Goal: Information Seeking & Learning: Learn about a topic

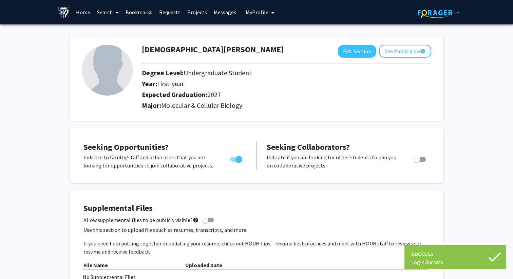
click at [82, 13] on link "Home" at bounding box center [83, 12] width 21 height 24
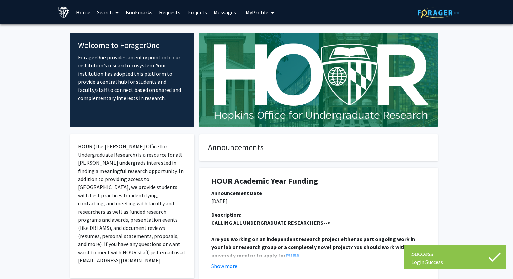
click at [108, 10] on link "Search" at bounding box center [108, 12] width 29 height 24
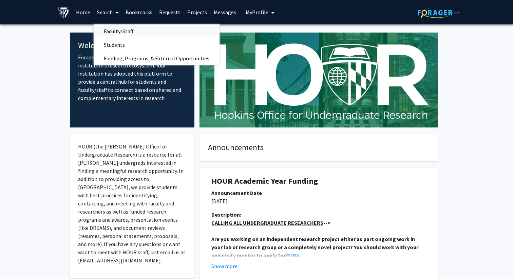
click at [117, 31] on span "Faculty/Staff" at bounding box center [119, 31] width 50 height 14
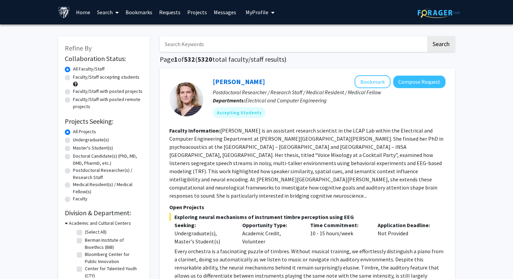
click at [204, 44] on input "Search Keywords" at bounding box center [293, 44] width 267 height 16
type input "autism"
click at [428, 36] on button "Search" at bounding box center [442, 44] width 28 height 16
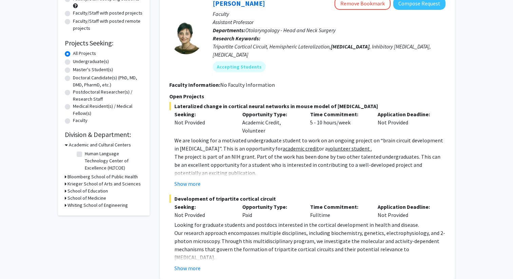
scroll to position [79, 0]
click at [192, 179] on button "Show more" at bounding box center [188, 183] width 26 height 8
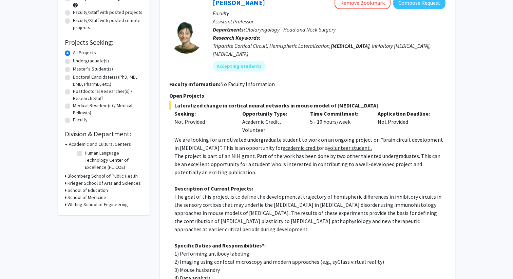
click at [207, 156] on p "The project is part of an NIH grant. Part of the work has been done by two othe…" at bounding box center [310, 164] width 271 height 24
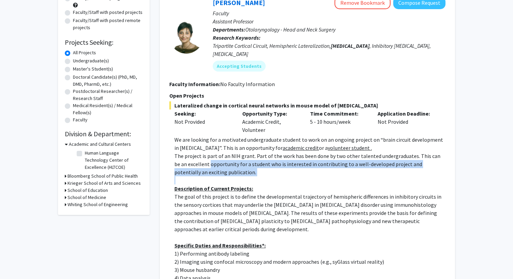
drag, startPoint x: 207, startPoint y: 156, endPoint x: 231, endPoint y: 165, distance: 24.7
click at [231, 165] on p "The project is part of an NIH grant. Part of the work has been done by two othe…" at bounding box center [310, 164] width 271 height 24
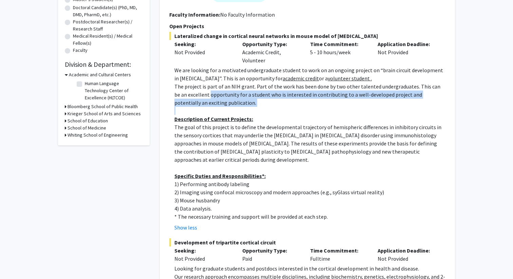
scroll to position [149, 0]
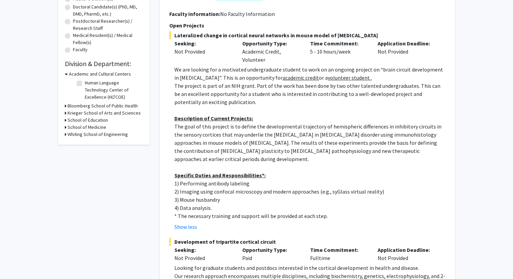
click at [224, 125] on p "The goal of this project is to define the developmental trajectory of hemispher…" at bounding box center [310, 143] width 271 height 41
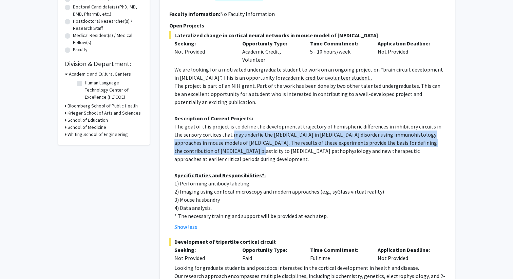
drag, startPoint x: 224, startPoint y: 125, endPoint x: 221, endPoint y: 142, distance: 17.2
click at [221, 142] on p "The goal of this project is to define the developmental trajectory of hemispher…" at bounding box center [310, 143] width 271 height 41
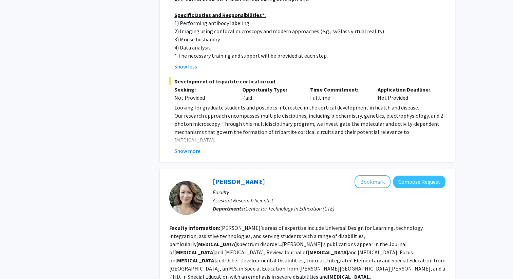
scroll to position [292, 0]
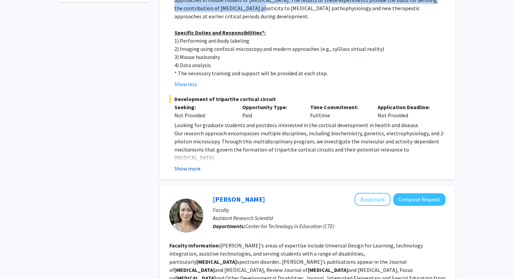
click at [192, 165] on button "Show more" at bounding box center [188, 169] width 26 height 8
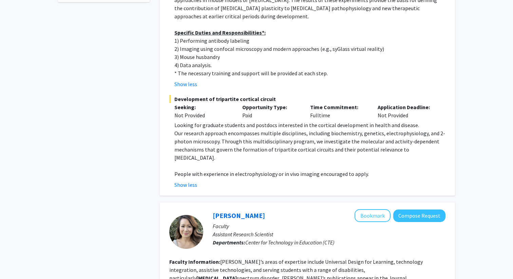
click at [200, 121] on p "Looking for graduate students and postdocs interested in the cortical developme…" at bounding box center [310, 125] width 271 height 8
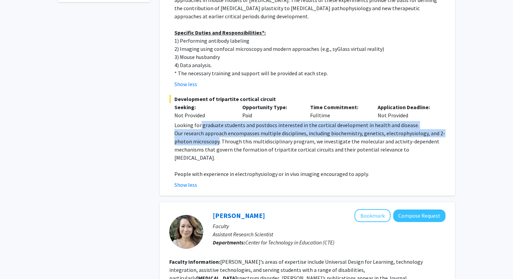
drag, startPoint x: 200, startPoint y: 120, endPoint x: 216, endPoint y: 134, distance: 21.2
click at [216, 134] on div "Looking for graduate students and postdocs interested in the cortical developme…" at bounding box center [310, 149] width 271 height 57
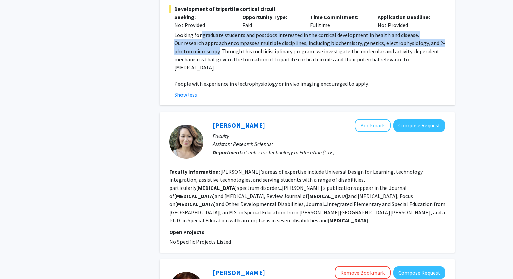
scroll to position [415, 0]
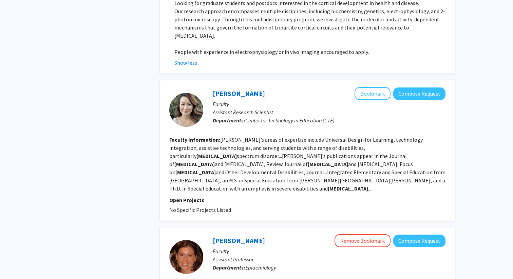
click at [216, 137] on b "Faculty Information:" at bounding box center [194, 140] width 51 height 7
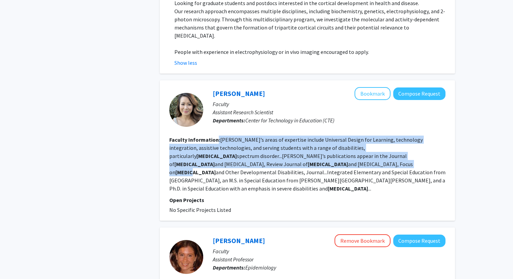
drag, startPoint x: 216, startPoint y: 134, endPoint x: 221, endPoint y: 153, distance: 20.3
click at [221, 153] on section "Faculty Information: Jennifer’s areas of expertise include Universal Design for…" at bounding box center [307, 164] width 276 height 57
click at [216, 169] on b "Autism" at bounding box center [196, 172] width 40 height 7
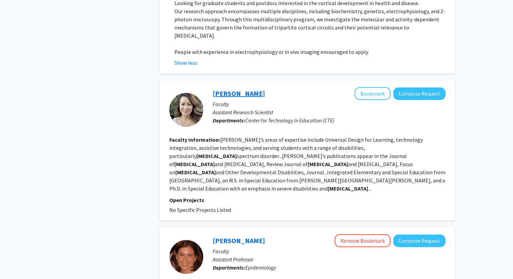
click at [239, 89] on link "Jennifer Kouo" at bounding box center [239, 93] width 52 height 8
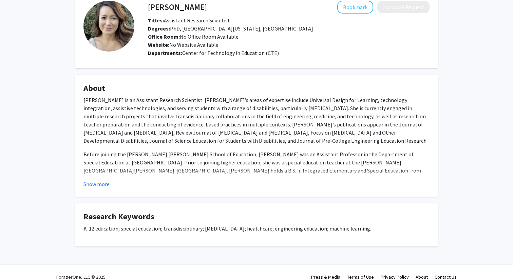
scroll to position [38, 0]
click at [213, 97] on p "Jennifer Kouo is an Assistant Research Scientist. Jennifer’s areas of expertise…" at bounding box center [257, 119] width 346 height 49
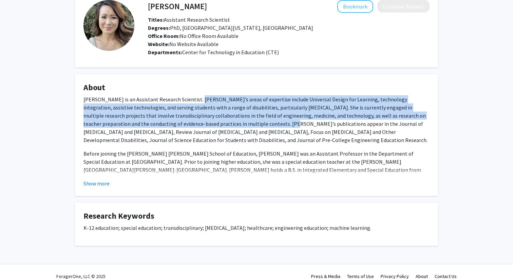
drag, startPoint x: 213, startPoint y: 97, endPoint x: 223, endPoint y: 123, distance: 27.3
click at [223, 123] on p "Jennifer Kouo is an Assistant Research Scientist. Jennifer’s areas of expertise…" at bounding box center [257, 119] width 346 height 49
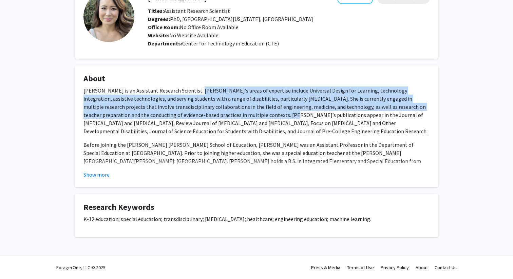
scroll to position [0, 0]
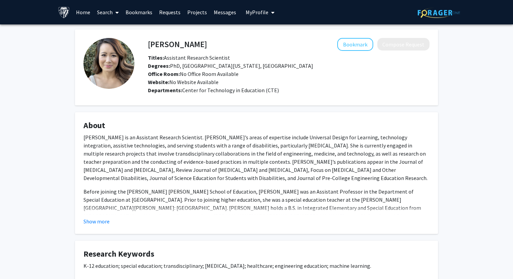
click at [246, 68] on span "Degrees: PhD, University of Maryland, College Park" at bounding box center [230, 65] width 165 height 7
click at [162, 41] on h4 "Jennifer Kouo" at bounding box center [177, 44] width 59 height 13
drag, startPoint x: 162, startPoint y: 41, endPoint x: 203, endPoint y: 41, distance: 41.8
click at [204, 41] on div "Jennifer Kouo Bookmark Compose Request" at bounding box center [289, 44] width 292 height 13
click at [150, 47] on h4 "Jennifer Kouo" at bounding box center [177, 44] width 59 height 13
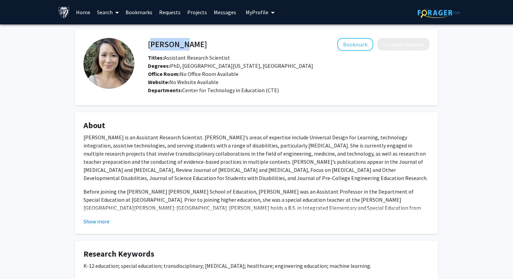
drag, startPoint x: 150, startPoint y: 47, endPoint x: 174, endPoint y: 47, distance: 24.1
click at [174, 47] on h4 "Jennifer Kouo" at bounding box center [177, 44] width 59 height 13
click at [187, 44] on h4 "Jennifer Kouo" at bounding box center [177, 44] width 59 height 13
drag, startPoint x: 187, startPoint y: 44, endPoint x: 167, endPoint y: 44, distance: 20.7
click at [167, 44] on h4 "Jennifer Kouo" at bounding box center [177, 44] width 59 height 13
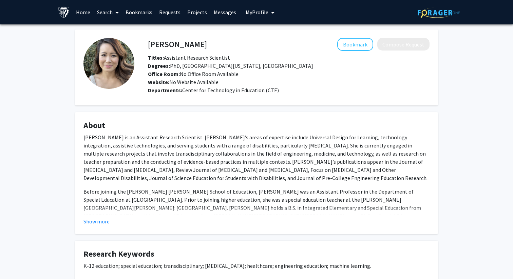
copy h4 "Jennifer Kouo"
click at [219, 72] on span "Office Room: No Office Room Available" at bounding box center [193, 74] width 91 height 7
click at [345, 48] on button "Bookmark" at bounding box center [356, 44] width 36 height 13
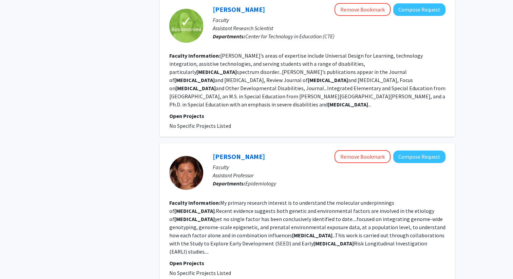
scroll to position [367, 0]
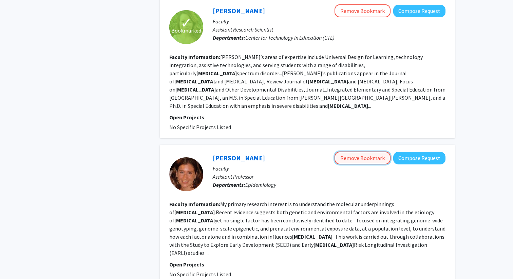
click at [374, 152] on button "Remove Bookmark" at bounding box center [363, 158] width 56 height 13
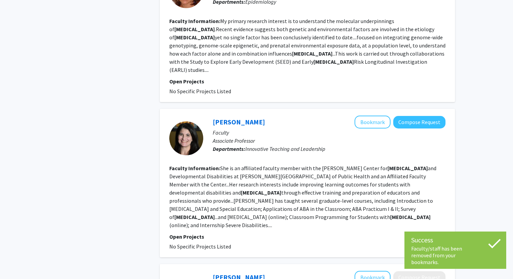
scroll to position [551, 0]
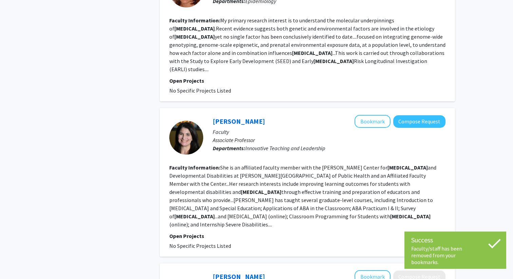
click at [189, 164] on fg-read-more "She is an affiliated faculty member with the Wendy Klag Center for Autism and D…" at bounding box center [302, 196] width 267 height 64
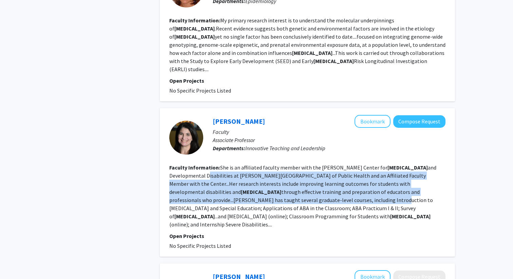
drag, startPoint x: 189, startPoint y: 153, endPoint x: 222, endPoint y: 172, distance: 38.0
click at [222, 172] on section "Faculty Information: She is an affiliated faculty member with the Wendy Klag Ce…" at bounding box center [307, 196] width 276 height 65
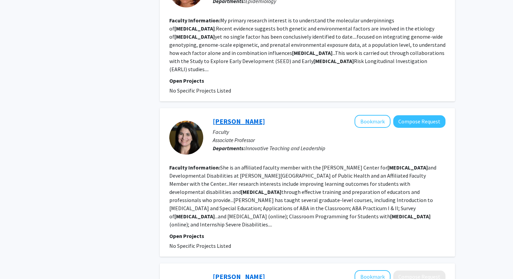
click at [237, 117] on link "Tamara Marder" at bounding box center [239, 121] width 52 height 8
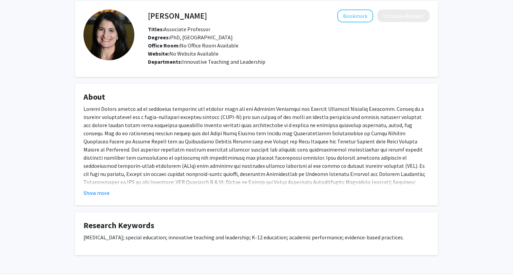
scroll to position [30, 0]
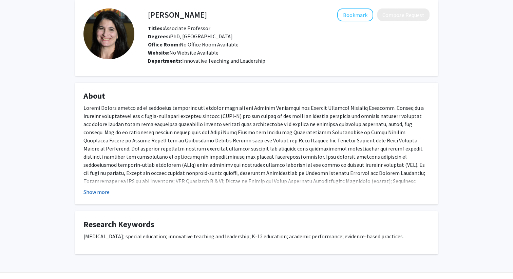
click at [100, 193] on button "Show more" at bounding box center [97, 192] width 26 height 8
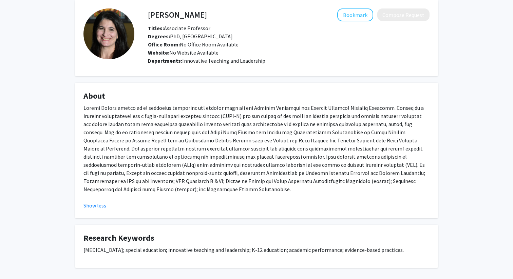
click at [221, 150] on p at bounding box center [257, 149] width 346 height 90
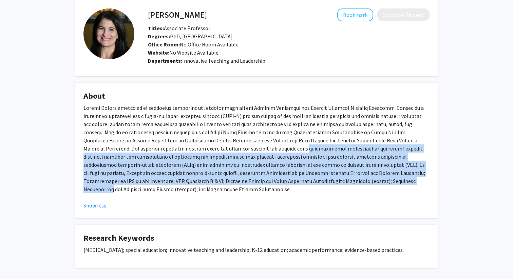
drag, startPoint x: 221, startPoint y: 150, endPoint x: 250, endPoint y: 182, distance: 42.8
click at [250, 182] on p at bounding box center [257, 149] width 346 height 90
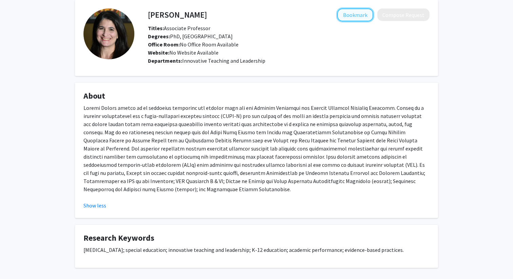
click at [350, 20] on button "Bookmark" at bounding box center [356, 14] width 36 height 13
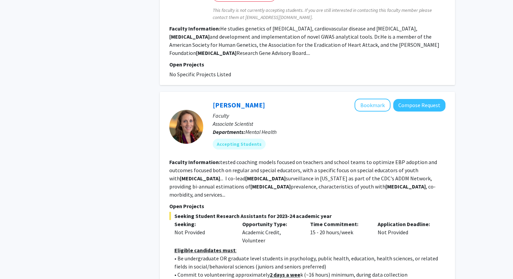
scroll to position [886, 0]
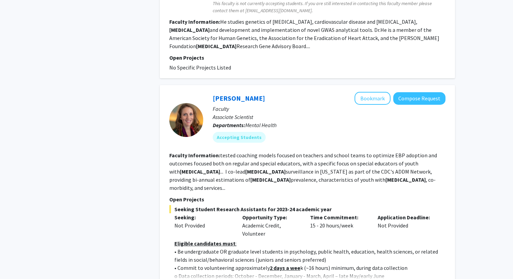
click at [249, 152] on fg-read-more "tested coaching models focused on teachers and school teams to optimize EBP ado…" at bounding box center [303, 171] width 268 height 39
drag, startPoint x: 249, startPoint y: 122, endPoint x: 280, endPoint y: 144, distance: 38.3
click at [280, 152] on fg-read-more "tested coaching models focused on teachers and school teams to optimize EBP ado…" at bounding box center [303, 171] width 268 height 39
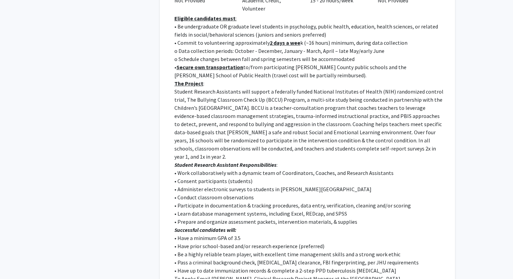
scroll to position [1110, 0]
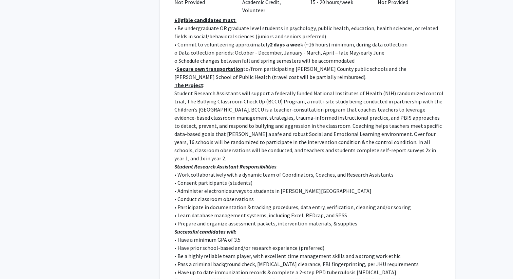
click at [179, 244] on p "• Have prior school-based and/or research experience (preferred)" at bounding box center [310, 248] width 271 height 8
drag, startPoint x: 179, startPoint y: 199, endPoint x: 247, endPoint y: 199, distance: 68.6
click at [247, 244] on p "• Have prior school-based and/or research experience (preferred)" at bounding box center [310, 248] width 271 height 8
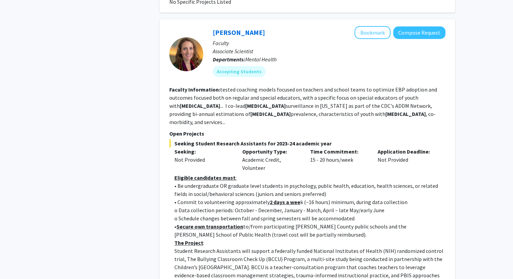
scroll to position [951, 0]
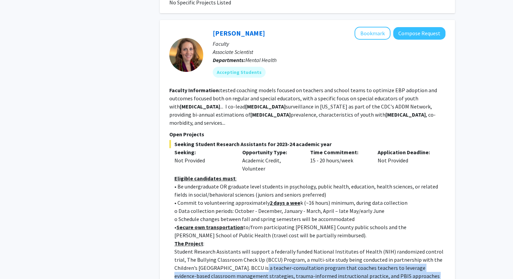
drag, startPoint x: 233, startPoint y: 230, endPoint x: 240, endPoint y: 246, distance: 17.0
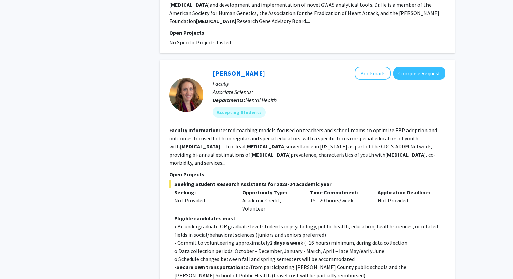
scroll to position [906, 0]
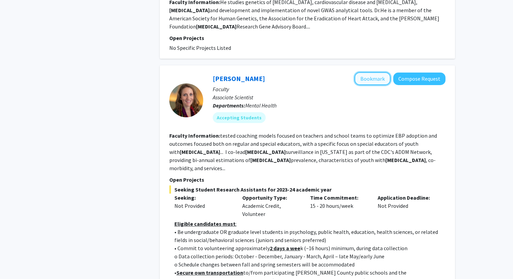
click at [378, 72] on button "Bookmark" at bounding box center [373, 78] width 36 height 13
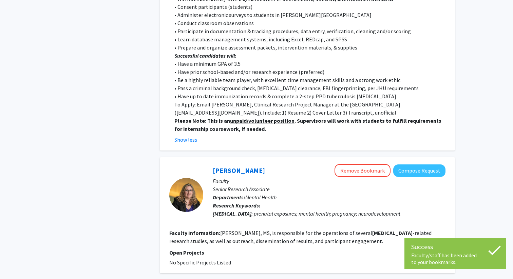
scroll to position [1299, 0]
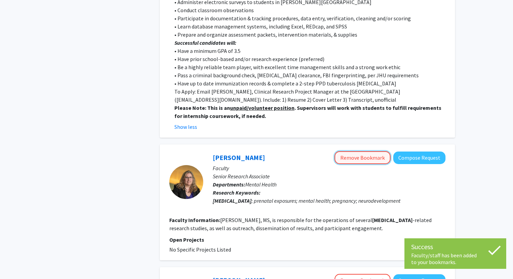
click at [360, 151] on button "Remove Bookmark" at bounding box center [363, 157] width 56 height 13
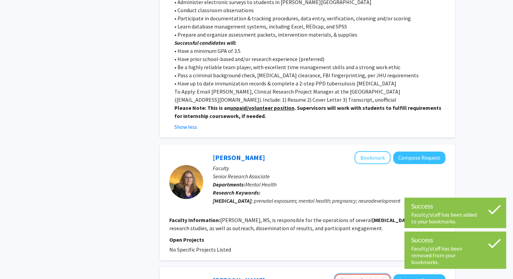
click at [351, 274] on button "Remove Bookmark" at bounding box center [363, 280] width 56 height 13
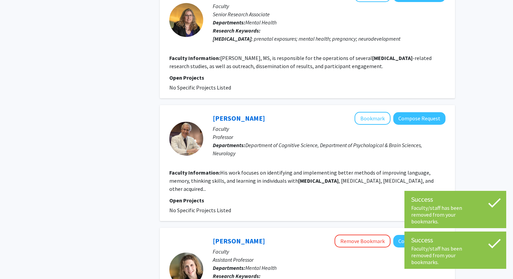
scroll to position [1465, 0]
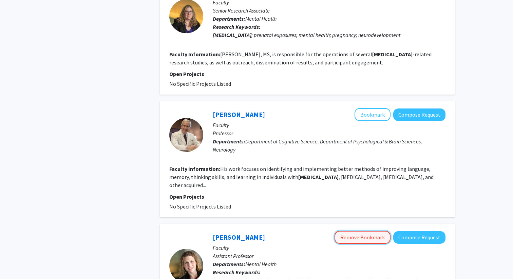
click at [356, 231] on button "Remove Bookmark" at bounding box center [363, 237] width 56 height 13
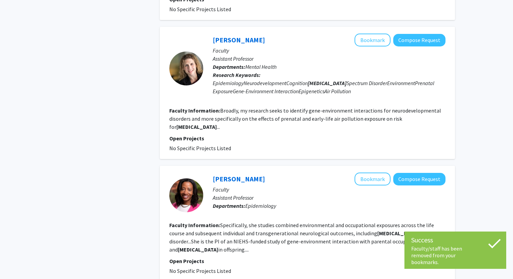
scroll to position [1663, 0]
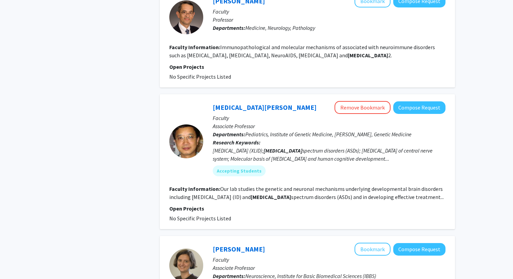
scroll to position [917, 0]
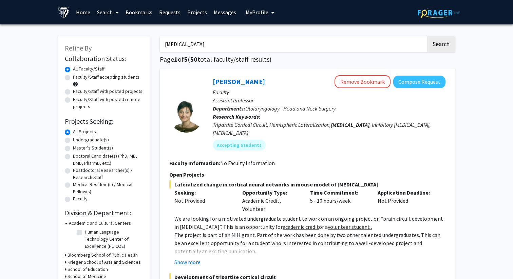
click at [220, 42] on input "autism" at bounding box center [293, 44] width 267 height 16
click at [428, 36] on button "Search" at bounding box center [442, 44] width 28 height 16
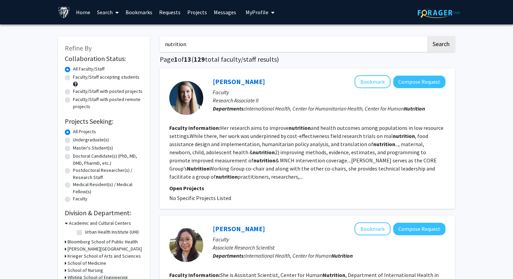
click at [185, 43] on input "nutrition" at bounding box center [293, 44] width 267 height 16
click at [428, 36] on button "Search" at bounding box center [442, 44] width 28 height 16
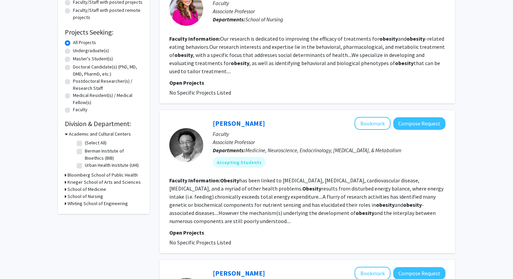
scroll to position [150, 0]
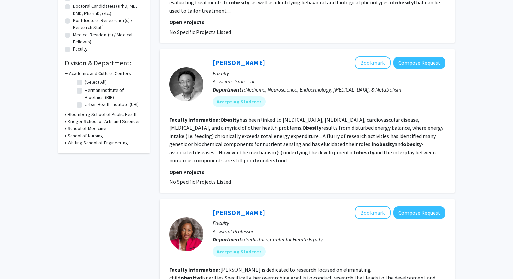
click at [246, 115] on fg-search-faculty "Sangwon Kim Bookmark Compose Request Faculty Associate Professor Departments: M…" at bounding box center [307, 121] width 276 height 130
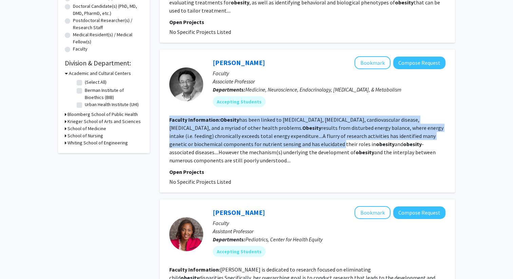
drag, startPoint x: 246, startPoint y: 115, endPoint x: 247, endPoint y: 140, distance: 25.1
click at [247, 140] on fg-search-faculty "Sangwon Kim Bookmark Compose Request Faculty Associate Professor Departments: M…" at bounding box center [307, 121] width 276 height 130
click at [247, 146] on fg-read-more "Obesity has been linked to diabetes, hypertension, cardiovascular disease, canc…" at bounding box center [306, 140] width 274 height 48
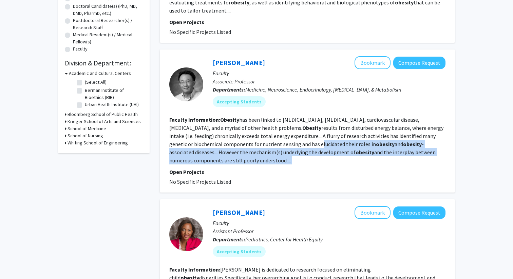
drag, startPoint x: 247, startPoint y: 146, endPoint x: 248, endPoint y: 164, distance: 17.3
click at [248, 164] on section "Faculty Information: Obesity has been linked to diabetes, hypertension, cardiov…" at bounding box center [307, 140] width 276 height 49
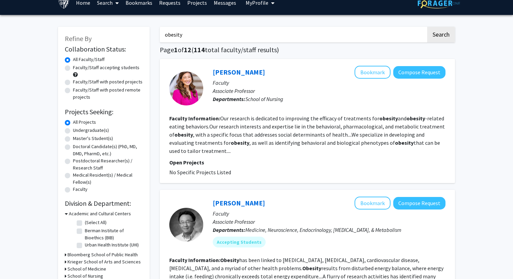
scroll to position [0, 0]
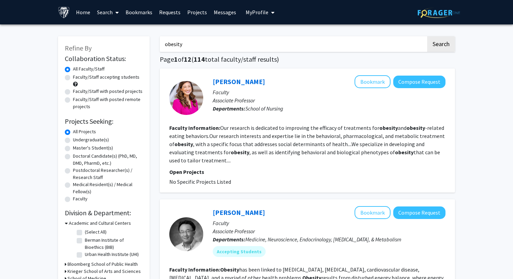
click at [216, 40] on input "obesity" at bounding box center [293, 44] width 267 height 16
type input "muscle"
click at [428, 36] on button "Search" at bounding box center [442, 44] width 28 height 16
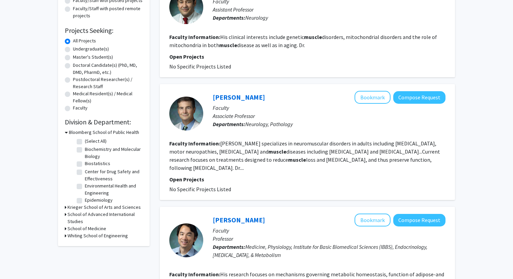
scroll to position [180, 0]
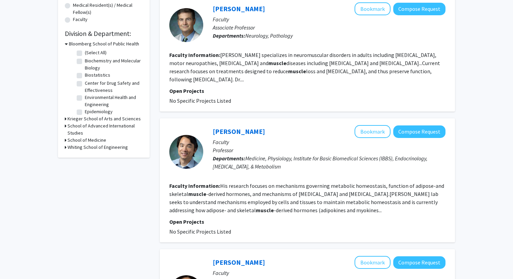
click at [220, 189] on section "Faculty Information: His research focuses on mechanisms governing metabolic hom…" at bounding box center [307, 198] width 276 height 33
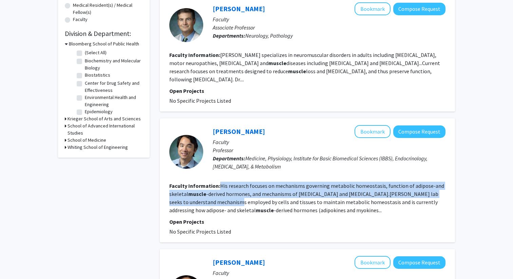
drag, startPoint x: 220, startPoint y: 189, endPoint x: 224, endPoint y: 204, distance: 15.4
click at [224, 204] on section "Faculty Information: His research focuses on mechanisms governing metabolic hom…" at bounding box center [307, 198] width 276 height 33
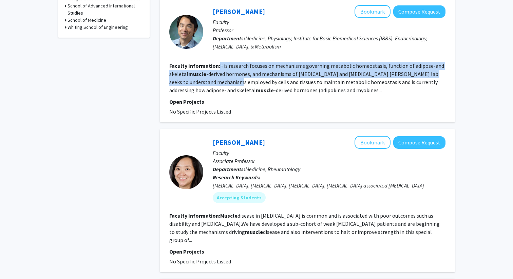
scroll to position [322, 0]
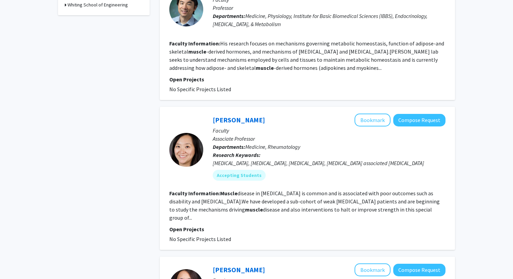
click at [228, 200] on fg-read-more "Muscle disease in scleroderma is common and is associated with poor outcomes su…" at bounding box center [304, 205] width 271 height 31
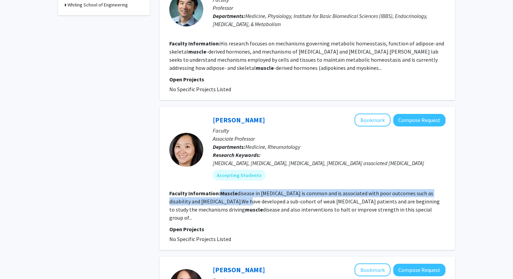
drag, startPoint x: 228, startPoint y: 200, endPoint x: 230, endPoint y: 193, distance: 7.3
click at [230, 193] on fg-read-more "Muscle disease in scleroderma is common and is associated with poor outcomes su…" at bounding box center [304, 205] width 271 height 31
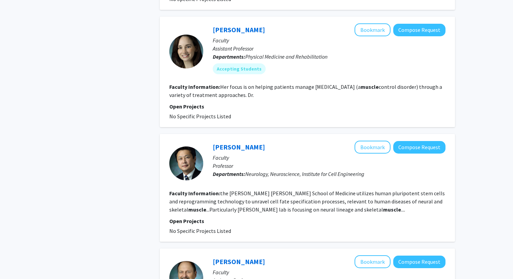
scroll to position [853, 0]
